Goal: Information Seeking & Learning: Find specific fact

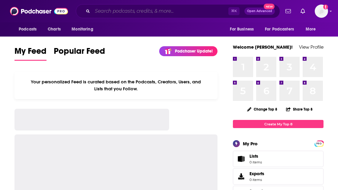
click at [174, 14] on input "Search podcasts, credits, & more..." at bounding box center [160, 11] width 136 height 10
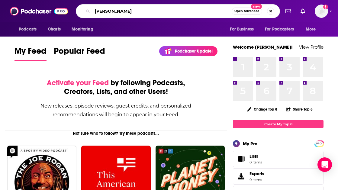
type input "[PERSON_NAME]"
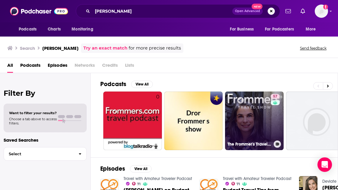
click at [251, 121] on link "57 The Frommer's Travel Show" at bounding box center [254, 121] width 59 height 59
